Goal: Task Accomplishment & Management: Manage account settings

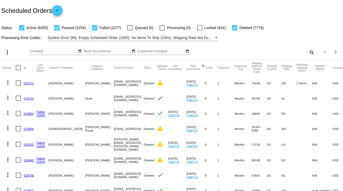
click at [308, 53] on mat-icon "search" at bounding box center [311, 52] width 6 height 8
click at [308, 53] on input "Search" at bounding box center [272, 51] width 86 height 4
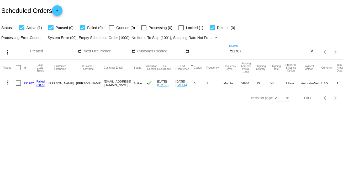
type input "791787"
click at [19, 81] on div at bounding box center [18, 83] width 5 height 5
click at [18, 86] on input "checkbox" at bounding box center [18, 86] width 0 height 0
checkbox input "true"
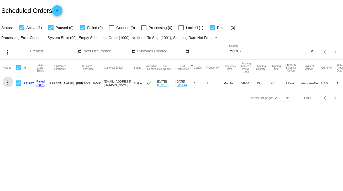
click at [9, 82] on mat-icon "more_vert" at bounding box center [8, 83] width 6 height 6
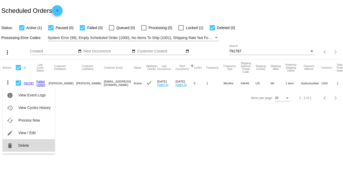
click at [29, 149] on button "delete Delete" at bounding box center [29, 145] width 52 height 13
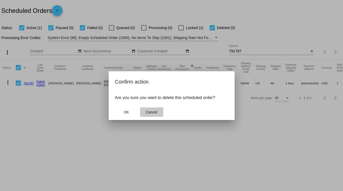
click at [151, 113] on span "Cancel" at bounding box center [152, 112] width 12 height 4
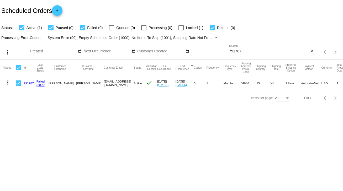
drag, startPoint x: 80, startPoint y: 82, endPoint x: 121, endPoint y: 83, distance: 40.7
click at [121, 83] on mat-row "more_vert 791787 Failed (2000) Thomas Ormson thomasormson@gmail.com Active chec…" at bounding box center [192, 83] width 378 height 15
copy mat-row "thomasormson@gmail.com"
click at [10, 82] on mat-icon "more_vert" at bounding box center [8, 83] width 6 height 6
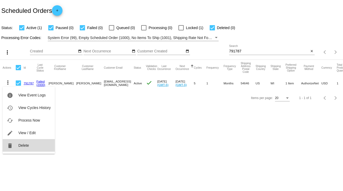
click at [24, 150] on button "delete Delete" at bounding box center [29, 145] width 52 height 13
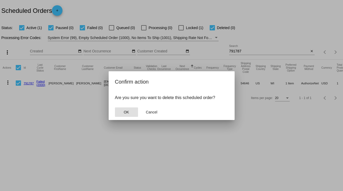
click at [129, 117] on button "OK" at bounding box center [126, 112] width 23 height 9
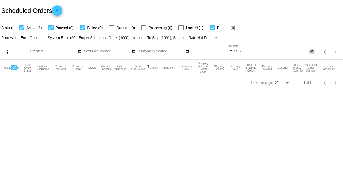
click at [312, 51] on mat-icon "close" at bounding box center [312, 51] width 4 height 4
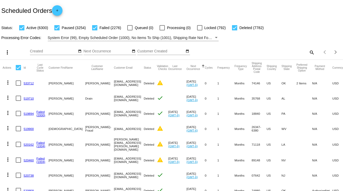
click at [308, 52] on mat-icon "search" at bounding box center [311, 52] width 6 height 8
click at [308, 52] on input "Search" at bounding box center [272, 51] width 86 height 4
paste input "stvcrdnl@gmail.com"
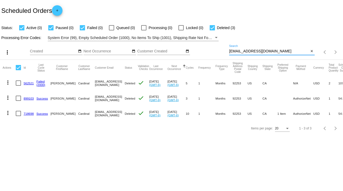
type input "stvcrdnl@gmail.com"
click at [28, 112] on link "718698" at bounding box center [29, 113] width 10 height 3
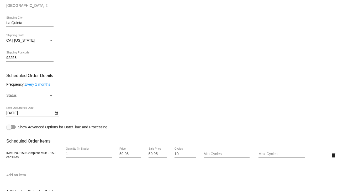
scroll to position [168, 0]
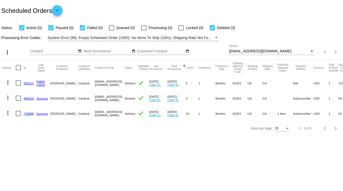
click at [31, 100] on link "899103" at bounding box center [29, 98] width 10 height 3
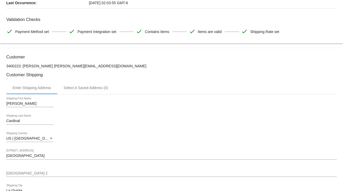
scroll to position [21, 0]
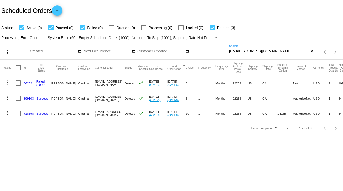
drag, startPoint x: 266, startPoint y: 50, endPoint x: 228, endPoint y: 50, distance: 38.6
click at [228, 50] on div "more_vert Sep Jan Feb Mar [DATE]" at bounding box center [171, 50] width 343 height 19
paste input "[PERSON_NAME][EMAIL_ADDRESS]"
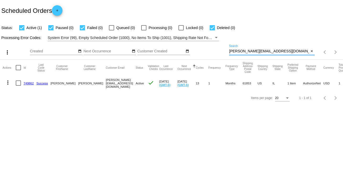
type input "[PERSON_NAME][EMAIL_ADDRESS][DOMAIN_NAME]"
click at [29, 83] on link "749862" at bounding box center [29, 83] width 10 height 3
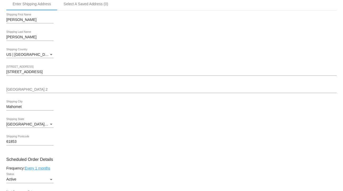
scroll to position [210, 0]
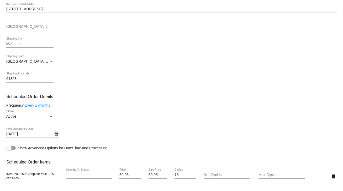
click at [54, 135] on button "Open calendar" at bounding box center [57, 134] width 6 height 6
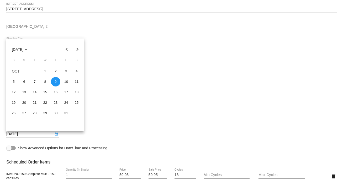
click at [76, 47] on button "Next month" at bounding box center [77, 49] width 10 height 10
click at [15, 93] on div "9" at bounding box center [13, 92] width 9 height 9
type input "11/9/2025"
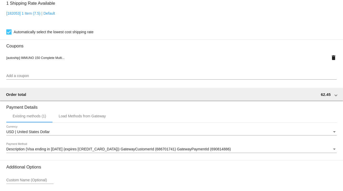
scroll to position [465, 0]
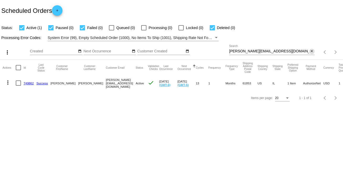
click at [311, 51] on mat-icon "close" at bounding box center [312, 51] width 4 height 4
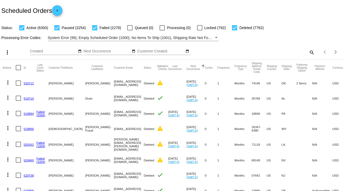
click at [310, 52] on mat-icon "search" at bounding box center [311, 52] width 6 height 8
click at [310, 52] on input "Search" at bounding box center [272, 51] width 86 height 4
paste input "[PERSON_NAME][EMAIL_ADDRESS][DOMAIN_NAME]"
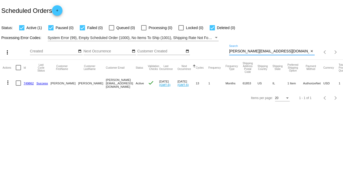
type input "[PERSON_NAME][EMAIL_ADDRESS][DOMAIN_NAME]"
click at [15, 83] on mat-cell "more_vert" at bounding box center [9, 83] width 13 height 15
click at [16, 83] on div at bounding box center [18, 83] width 5 height 5
click at [18, 86] on input "checkbox" at bounding box center [18, 86] width 0 height 0
checkbox input "true"
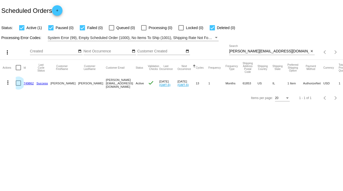
checkbox input "true"
click at [9, 84] on mat-icon "more_vert" at bounding box center [8, 83] width 6 height 6
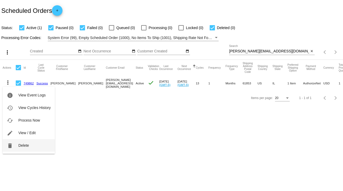
click at [20, 142] on button "delete Delete" at bounding box center [29, 145] width 52 height 13
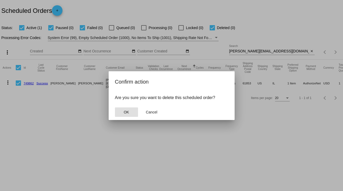
click at [127, 111] on span "OK" at bounding box center [126, 112] width 5 height 4
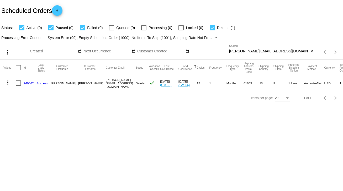
click at [311, 50] on mat-icon "close" at bounding box center [312, 51] width 4 height 4
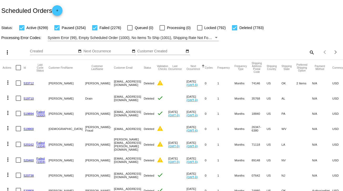
click at [310, 53] on mat-icon "search" at bounding box center [311, 52] width 6 height 8
click at [309, 52] on input "Search" at bounding box center [272, 51] width 86 height 4
paste input "851444"
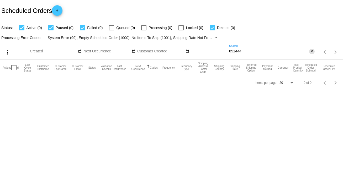
type input "851444"
click at [311, 52] on mat-icon "close" at bounding box center [312, 51] width 4 height 4
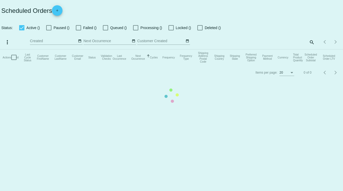
checkbox input "true"
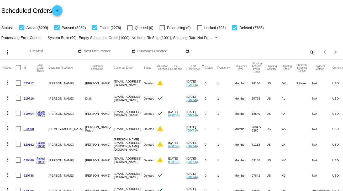
click at [308, 51] on mat-icon "search" at bounding box center [311, 52] width 6 height 8
click at [308, 52] on input "Search" at bounding box center [272, 51] width 86 height 4
paste input "776380"
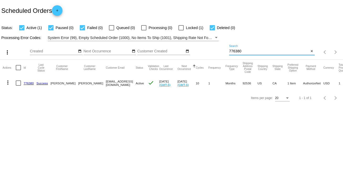
type input "776380"
click at [21, 84] on mat-cell at bounding box center [20, 83] width 8 height 15
click at [19, 84] on div at bounding box center [18, 83] width 5 height 5
click at [18, 86] on input "checkbox" at bounding box center [18, 86] width 0 height 0
checkbox input "true"
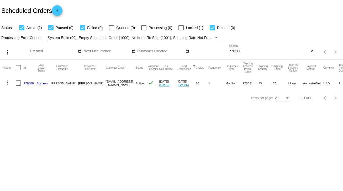
checkbox input "true"
click at [9, 83] on mat-icon "more_vert" at bounding box center [8, 83] width 6 height 6
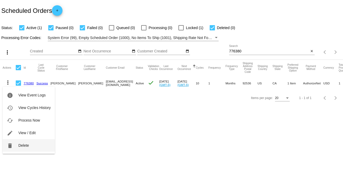
click at [25, 148] on button "delete Delete" at bounding box center [29, 145] width 52 height 13
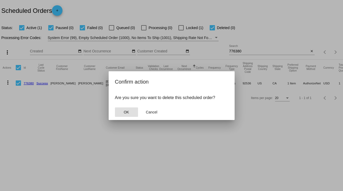
click at [130, 109] on button "OK" at bounding box center [126, 112] width 23 height 9
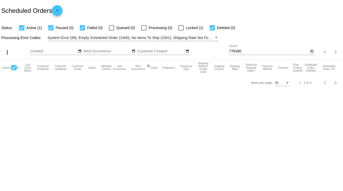
click at [311, 53] on mat-icon "close" at bounding box center [312, 51] width 4 height 4
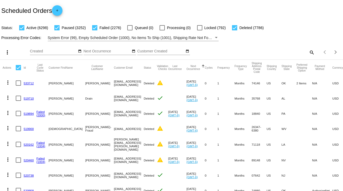
click at [308, 49] on mat-icon "search" at bounding box center [311, 52] width 6 height 8
click at [308, 51] on mat-icon "search" at bounding box center [311, 52] width 6 height 8
click at [306, 51] on input "Search" at bounding box center [272, 51] width 86 height 4
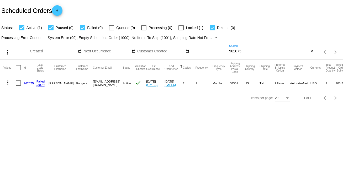
type input "962875"
click at [18, 81] on div at bounding box center [18, 83] width 5 height 5
click at [18, 86] on input "checkbox" at bounding box center [18, 86] width 0 height 0
checkbox input "true"
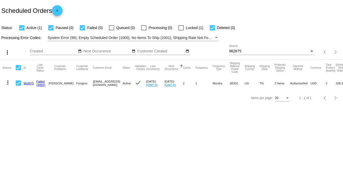
click at [4, 83] on button "more_vert" at bounding box center [8, 82] width 10 height 10
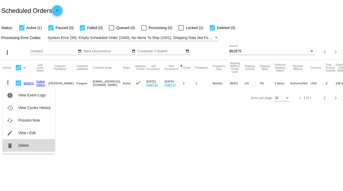
click at [33, 146] on button "delete Delete" at bounding box center [29, 145] width 52 height 13
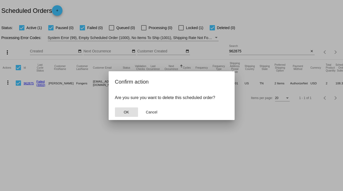
click at [121, 108] on button "OK" at bounding box center [126, 112] width 23 height 9
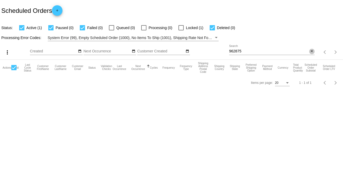
click at [313, 51] on button "close" at bounding box center [312, 52] width 6 height 6
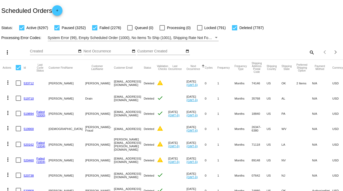
click at [308, 51] on mat-icon "search" at bounding box center [311, 52] width 6 height 8
click at [305, 51] on input "Search" at bounding box center [272, 51] width 86 height 4
paste input "710adm@gmail.com"
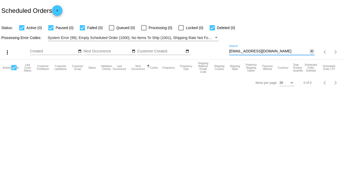
type input "710adm@gmail.com"
click at [314, 52] on button "close" at bounding box center [312, 52] width 6 height 6
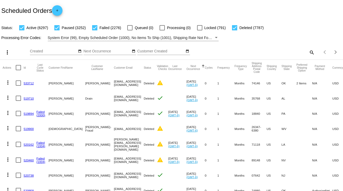
click at [308, 52] on mat-icon "search" at bounding box center [311, 52] width 6 height 8
click at [308, 52] on input "Search" at bounding box center [272, 51] width 86 height 4
paste input "799379"
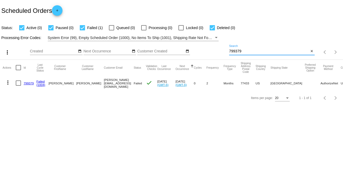
type input "799379"
click at [15, 82] on mat-cell "more_vert" at bounding box center [9, 83] width 13 height 15
click at [17, 85] on div at bounding box center [18, 83] width 5 height 5
click at [18, 86] on input "checkbox" at bounding box center [18, 86] width 0 height 0
checkbox input "true"
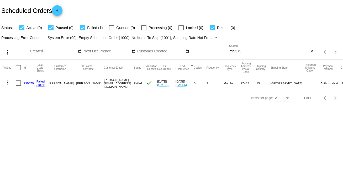
checkbox input "true"
click at [4, 83] on button "more_vert" at bounding box center [8, 82] width 10 height 10
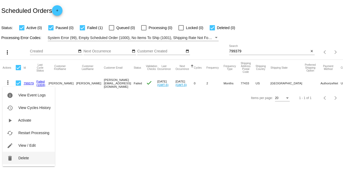
click at [25, 160] on span "Delete" at bounding box center [23, 158] width 10 height 4
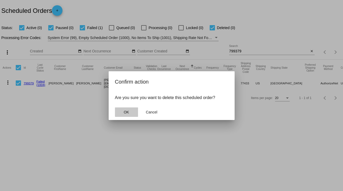
click at [132, 110] on button "OK" at bounding box center [126, 112] width 23 height 9
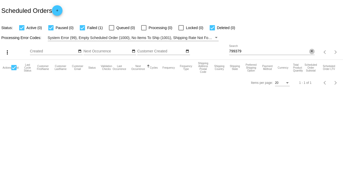
click at [310, 52] on mat-icon "close" at bounding box center [312, 51] width 4 height 4
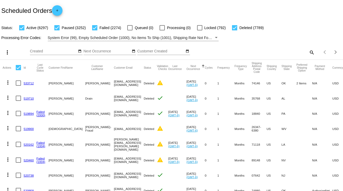
click at [309, 53] on mat-icon "search" at bounding box center [311, 52] width 6 height 8
click at [309, 53] on input "Search" at bounding box center [272, 51] width 86 height 4
paste input "957883"
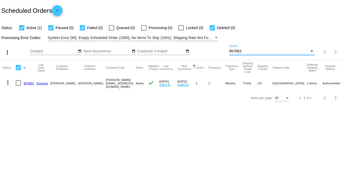
type input "957883"
click at [15, 83] on mat-cell "more_vert" at bounding box center [9, 83] width 13 height 15
click at [17, 83] on div at bounding box center [18, 83] width 5 height 5
click at [18, 86] on input "checkbox" at bounding box center [18, 86] width 0 height 0
checkbox input "true"
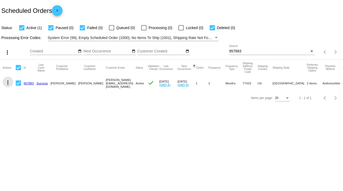
click at [5, 83] on mat-icon "more_vert" at bounding box center [8, 83] width 6 height 6
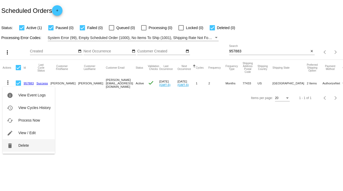
click at [28, 144] on span "Delete" at bounding box center [23, 146] width 10 height 4
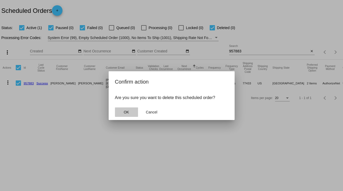
click at [129, 113] on span "OK" at bounding box center [126, 112] width 5 height 4
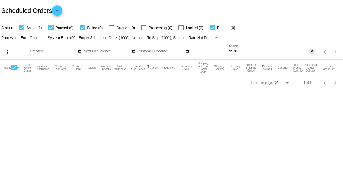
click at [312, 51] on mat-icon "close" at bounding box center [312, 51] width 4 height 4
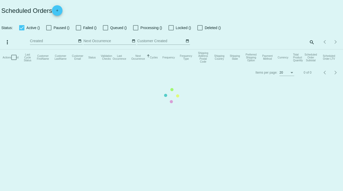
checkbox input "true"
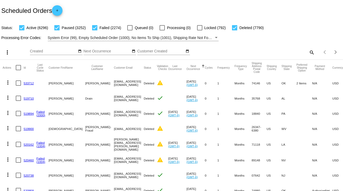
click at [308, 51] on mat-icon "search" at bounding box center [311, 52] width 6 height 8
click at [308, 51] on input "Search" at bounding box center [272, 51] width 86 height 4
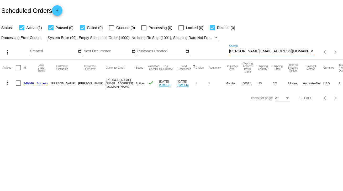
type input "[PERSON_NAME][EMAIL_ADDRESS][DOMAIN_NAME]"
click at [19, 84] on div at bounding box center [18, 83] width 5 height 5
click at [18, 86] on input "checkbox" at bounding box center [18, 86] width 0 height 0
checkbox input "true"
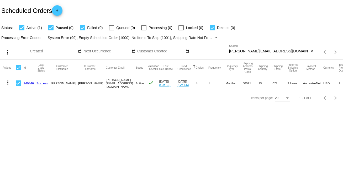
click at [10, 84] on mat-icon "more_vert" at bounding box center [8, 83] width 6 height 6
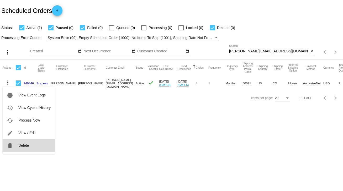
click at [27, 145] on span "Delete" at bounding box center [23, 146] width 10 height 4
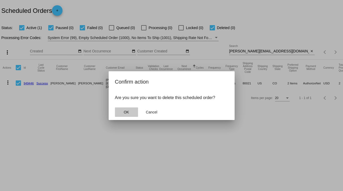
click at [121, 113] on button "OK" at bounding box center [126, 112] width 23 height 9
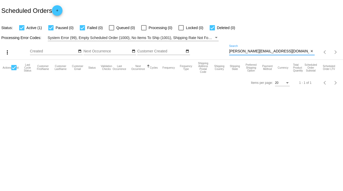
drag, startPoint x: 267, startPoint y: 51, endPoint x: 229, endPoint y: 51, distance: 38.3
click at [229, 51] on input "connie@fasonline.cc" at bounding box center [269, 51] width 80 height 4
paste input "dchamiton1@gmail.com"
drag, startPoint x: 278, startPoint y: 52, endPoint x: 228, endPoint y: 51, distance: 50.7
click at [228, 51] on div "more_vert Sep Jan Feb Mar Apr 1" at bounding box center [171, 50] width 343 height 19
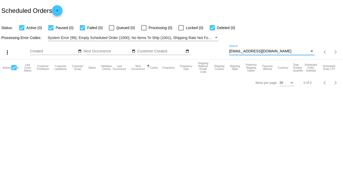
paste input "613932"
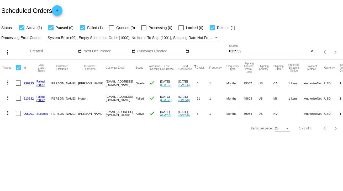
drag, startPoint x: 83, startPoint y: 114, endPoint x: 137, endPoint y: 116, distance: 53.3
click at [137, 116] on mat-row "more_vert 905901 Success paul perry 2096139322@ExceptionalProducts.org Active c…" at bounding box center [193, 113] width 381 height 15
copy mat-row "2096139322@ExceptionalProducts.org"
drag, startPoint x: 246, startPoint y: 49, endPoint x: 240, endPoint y: 49, distance: 5.5
click at [240, 49] on div "613932 Search" at bounding box center [269, 50] width 80 height 10
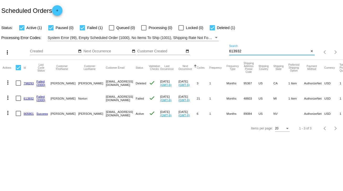
drag, startPoint x: 236, startPoint y: 50, endPoint x: 230, endPoint y: 50, distance: 6.8
click at [230, 50] on input "613932" at bounding box center [269, 51] width 80 height 4
paste input "9894130793@exceptionalproducts.org"
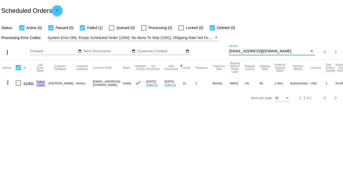
type input "9894130793@exceptionalproducts.org"
click at [26, 81] on mat-cell "613932" at bounding box center [30, 83] width 13 height 15
click at [26, 84] on link "613932" at bounding box center [29, 83] width 10 height 3
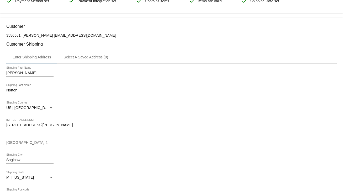
scroll to position [210, 0]
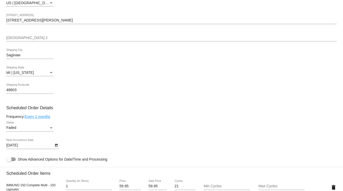
click at [50, 132] on div "Failed Status" at bounding box center [29, 126] width 47 height 10
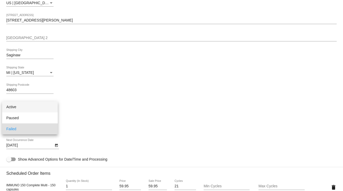
click at [45, 109] on span "Active" at bounding box center [29, 107] width 47 height 11
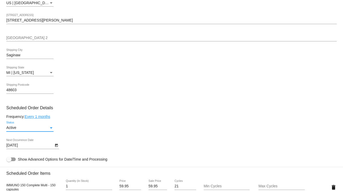
click at [55, 147] on icon "Open calendar" at bounding box center [57, 145] width 4 height 6
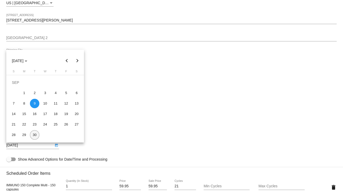
click at [36, 134] on div "30" at bounding box center [34, 134] width 9 height 9
type input "9/30/2025"
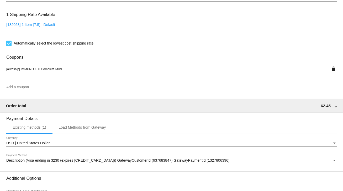
scroll to position [476, 0]
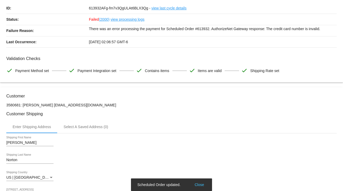
scroll to position [0, 0]
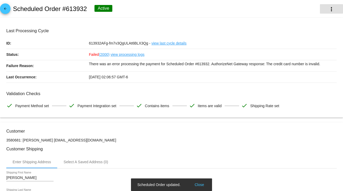
click at [328, 11] on mat-icon "more_vert" at bounding box center [331, 9] width 6 height 6
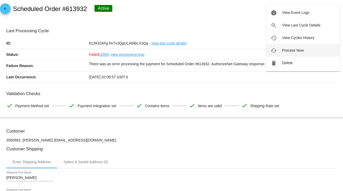
click at [286, 53] on button "cached Process Now" at bounding box center [302, 50] width 73 height 13
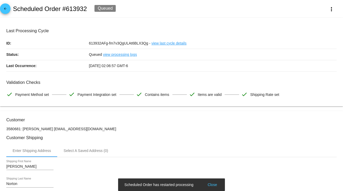
scroll to position [105, 0]
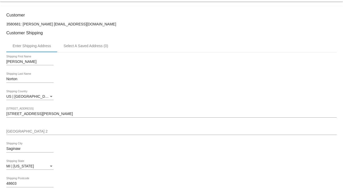
drag, startPoint x: 112, startPoint y: 24, endPoint x: 45, endPoint y: 25, distance: 66.7
click at [45, 25] on p "3580681: Bruce Norton 9894130793@exceptionalproducts.org" at bounding box center [171, 24] width 330 height 4
copy p "9894130793@exceptionalproducts.org"
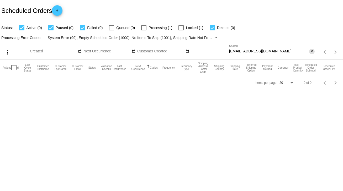
click at [311, 51] on mat-icon "close" at bounding box center [312, 51] width 4 height 4
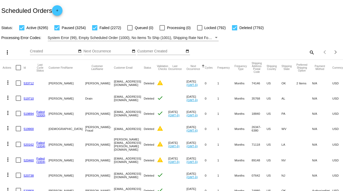
click at [308, 50] on mat-icon "search" at bounding box center [311, 52] width 6 height 8
click at [308, 50] on input "Search" at bounding box center [272, 51] width 86 height 4
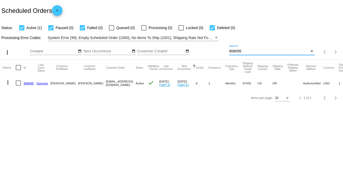
type input "906095"
click at [19, 83] on div at bounding box center [18, 83] width 5 height 5
click at [18, 86] on input "checkbox" at bounding box center [18, 86] width 0 height 0
checkbox input "true"
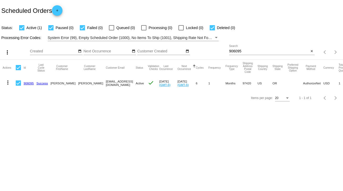
click at [7, 83] on mat-icon "more_vert" at bounding box center [8, 83] width 6 height 6
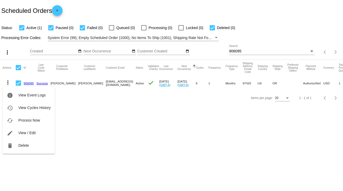
click at [96, 121] on div at bounding box center [171, 95] width 343 height 191
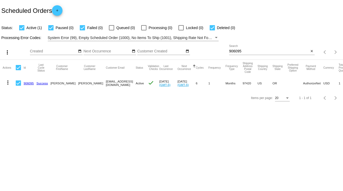
click at [30, 82] on link "906095" at bounding box center [29, 83] width 10 height 3
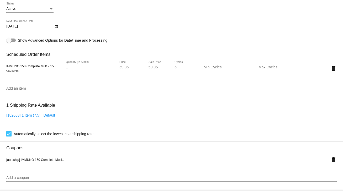
scroll to position [276, 0]
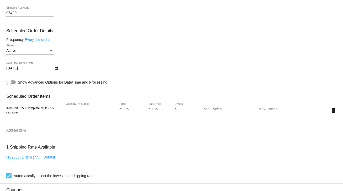
click at [49, 51] on div "Status" at bounding box center [51, 51] width 5 height 4
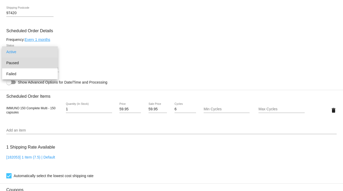
click at [24, 64] on span "Paused" at bounding box center [29, 62] width 47 height 11
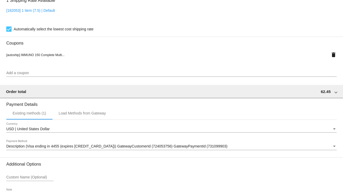
scroll to position [465, 0]
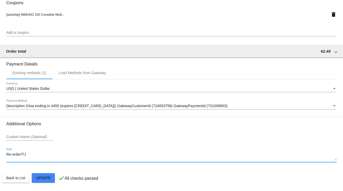
drag, startPoint x: 41, startPoint y: 155, endPoint x: 6, endPoint y: 157, distance: 35.0
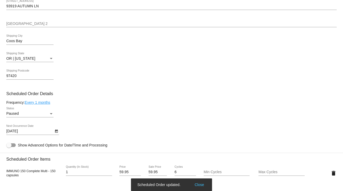
scroll to position [150, 0]
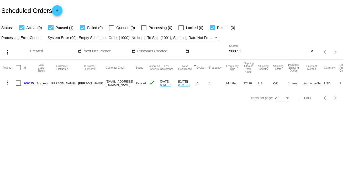
click at [235, 49] on input "906095" at bounding box center [269, 51] width 80 height 4
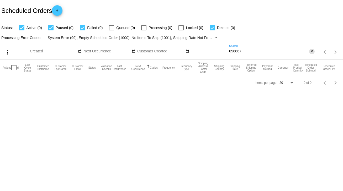
type input "656667"
click at [312, 52] on mat-icon "close" at bounding box center [312, 51] width 4 height 4
